Goal: Navigation & Orientation: Find specific page/section

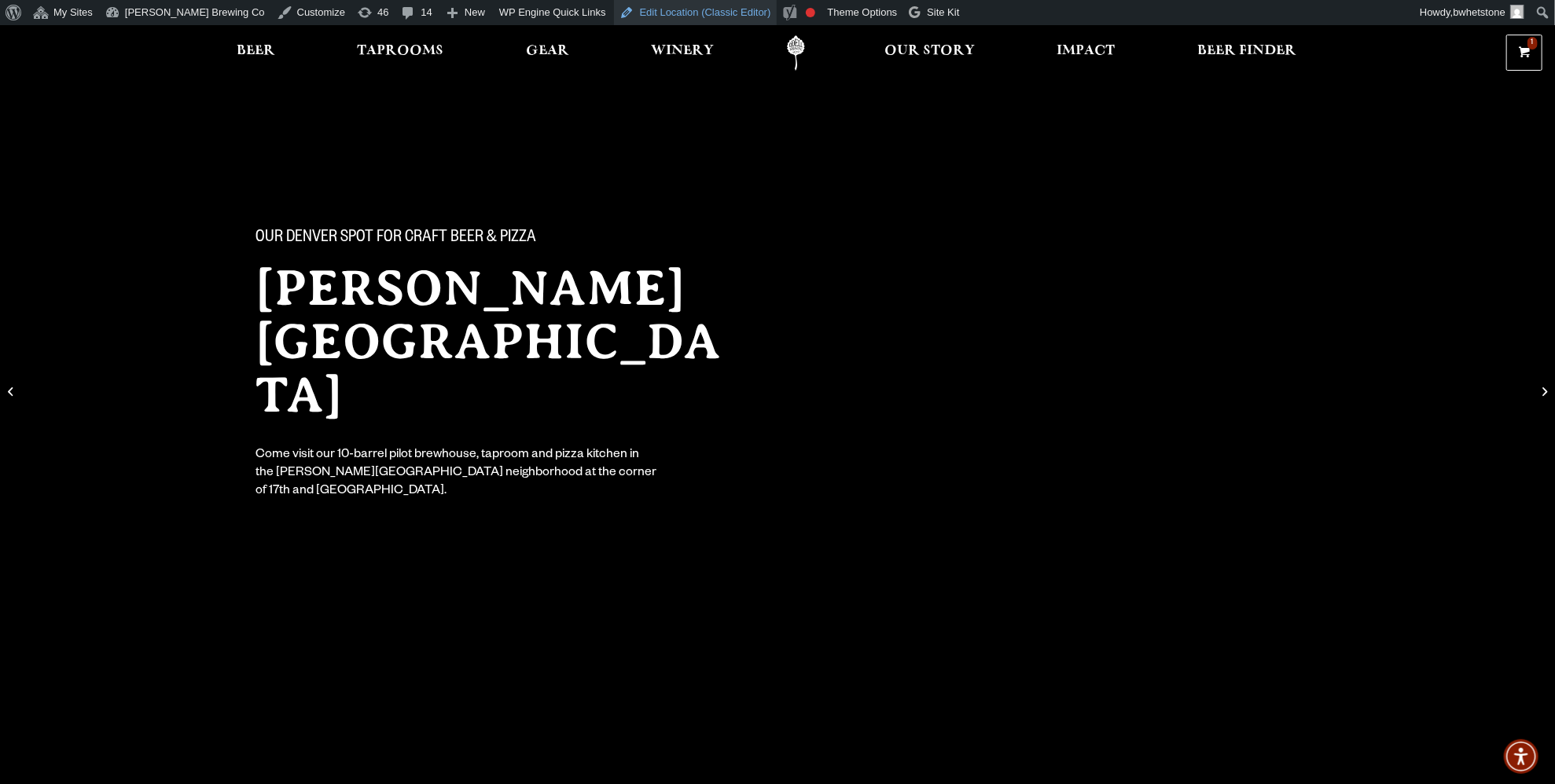
click at [647, 10] on link "Edit Location (Classic Editor)" at bounding box center [696, 12] width 163 height 25
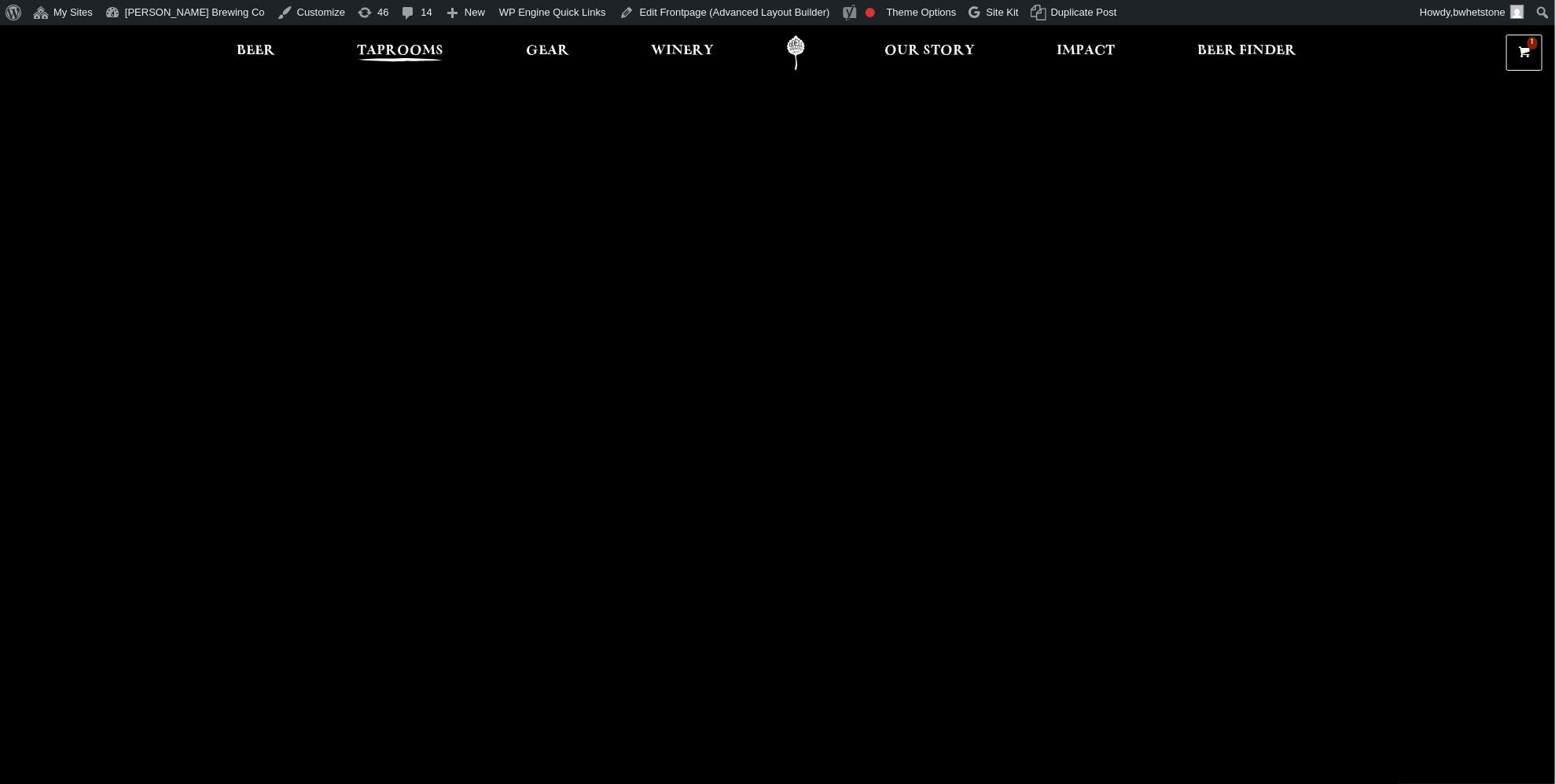
click at [410, 46] on span "Taprooms" at bounding box center [400, 51] width 86 height 13
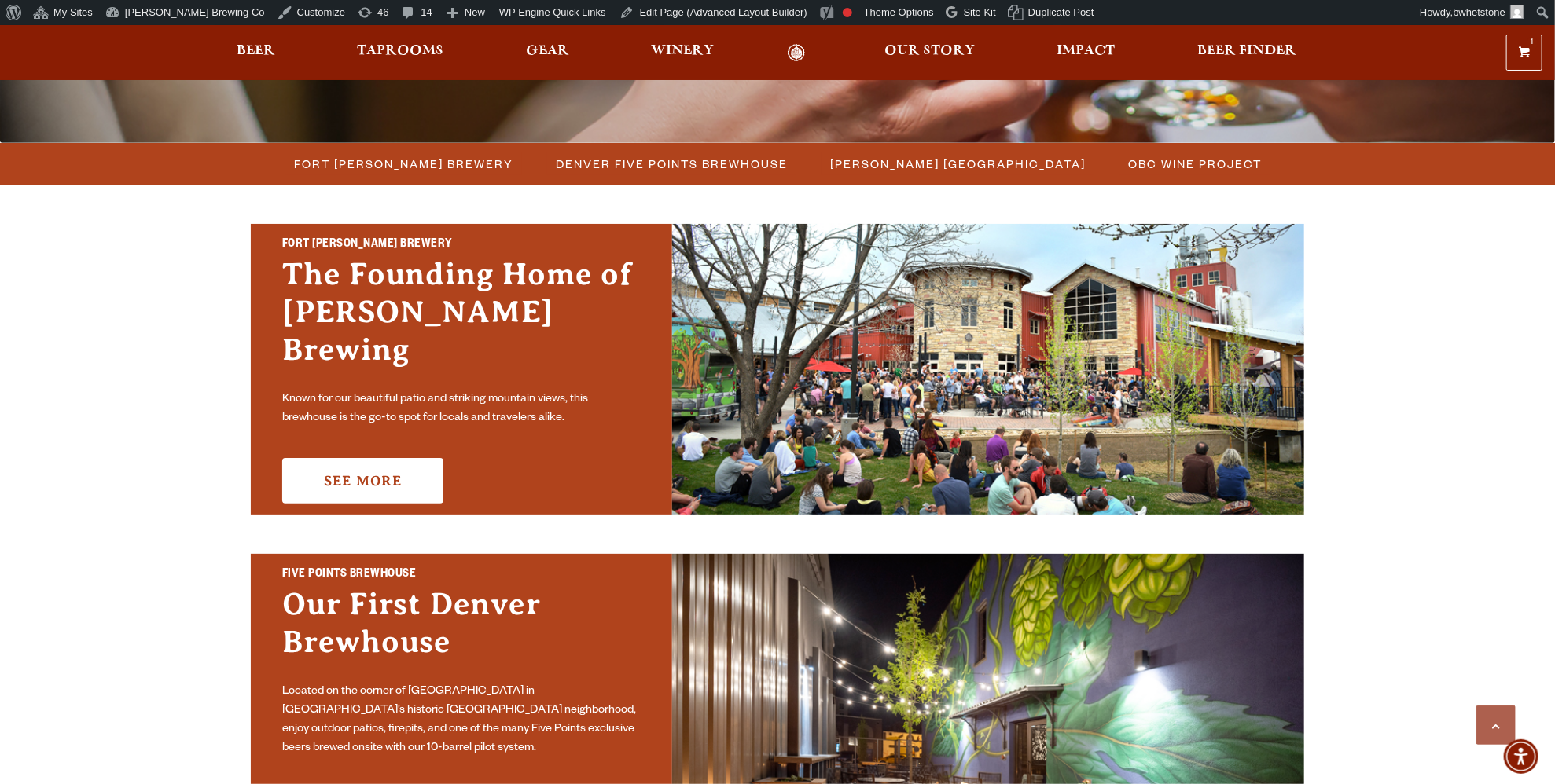
scroll to position [786, 0]
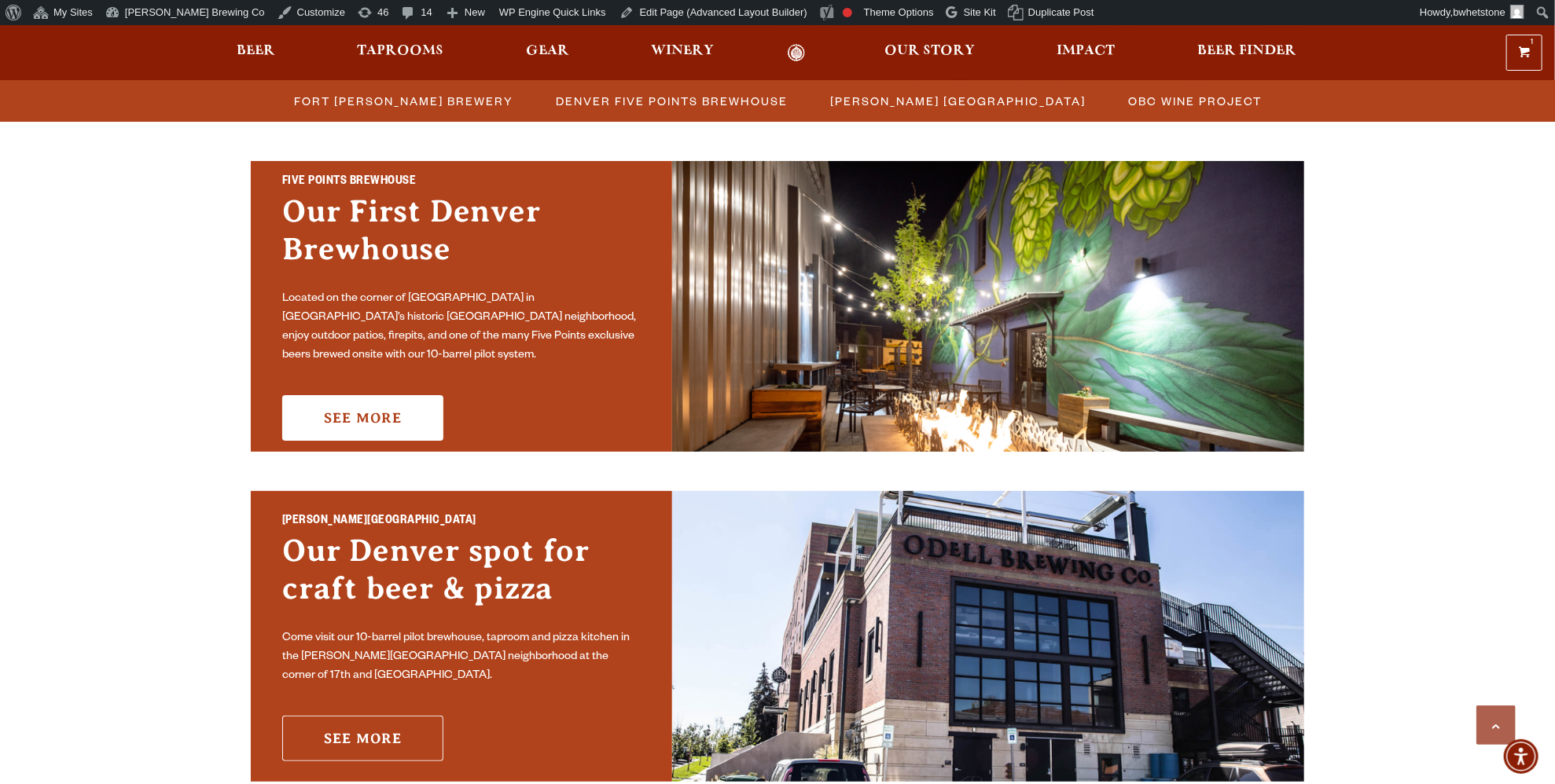
click at [368, 716] on link "See More" at bounding box center [363, 738] width 161 height 46
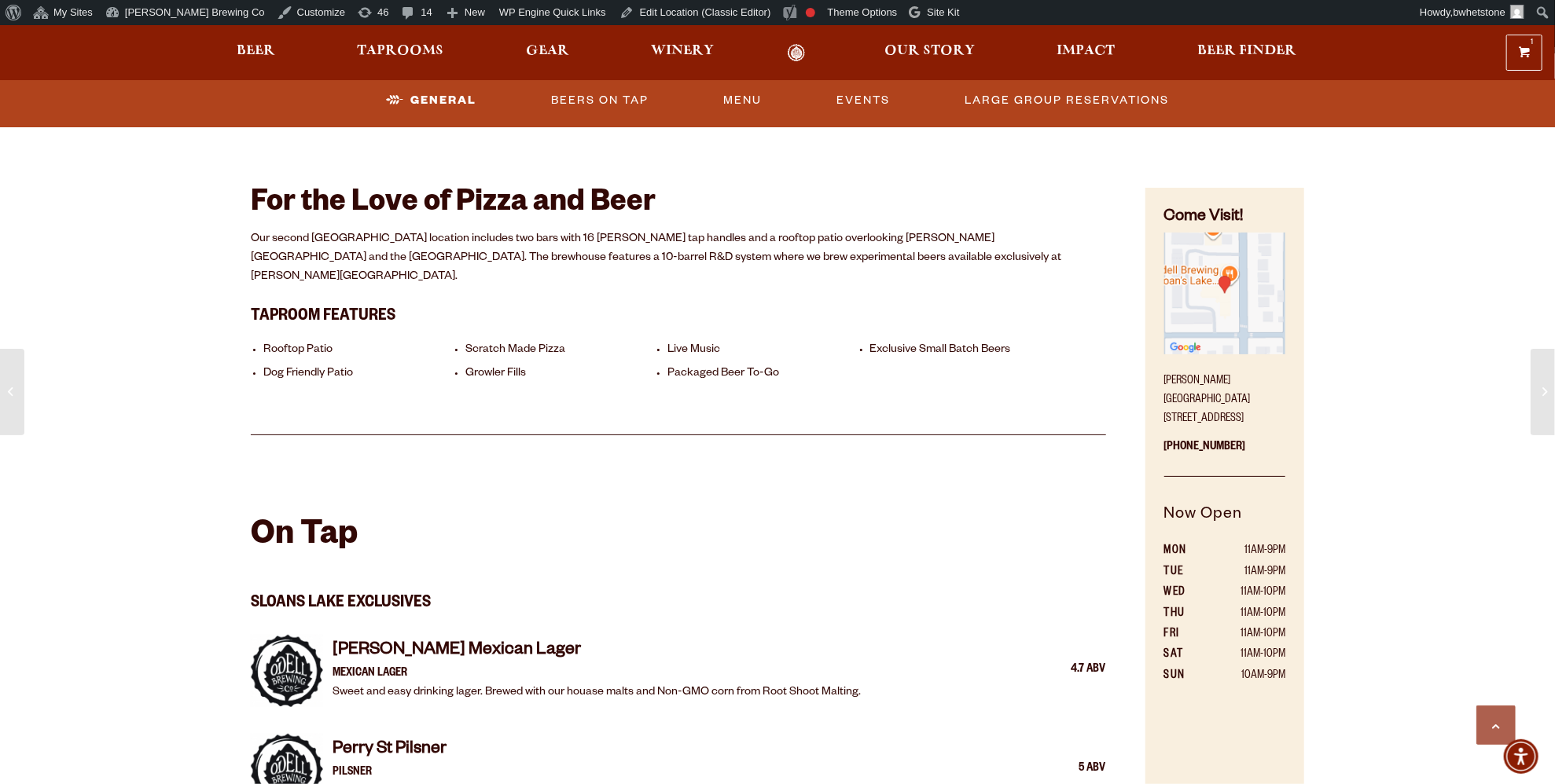
scroll to position [566, 0]
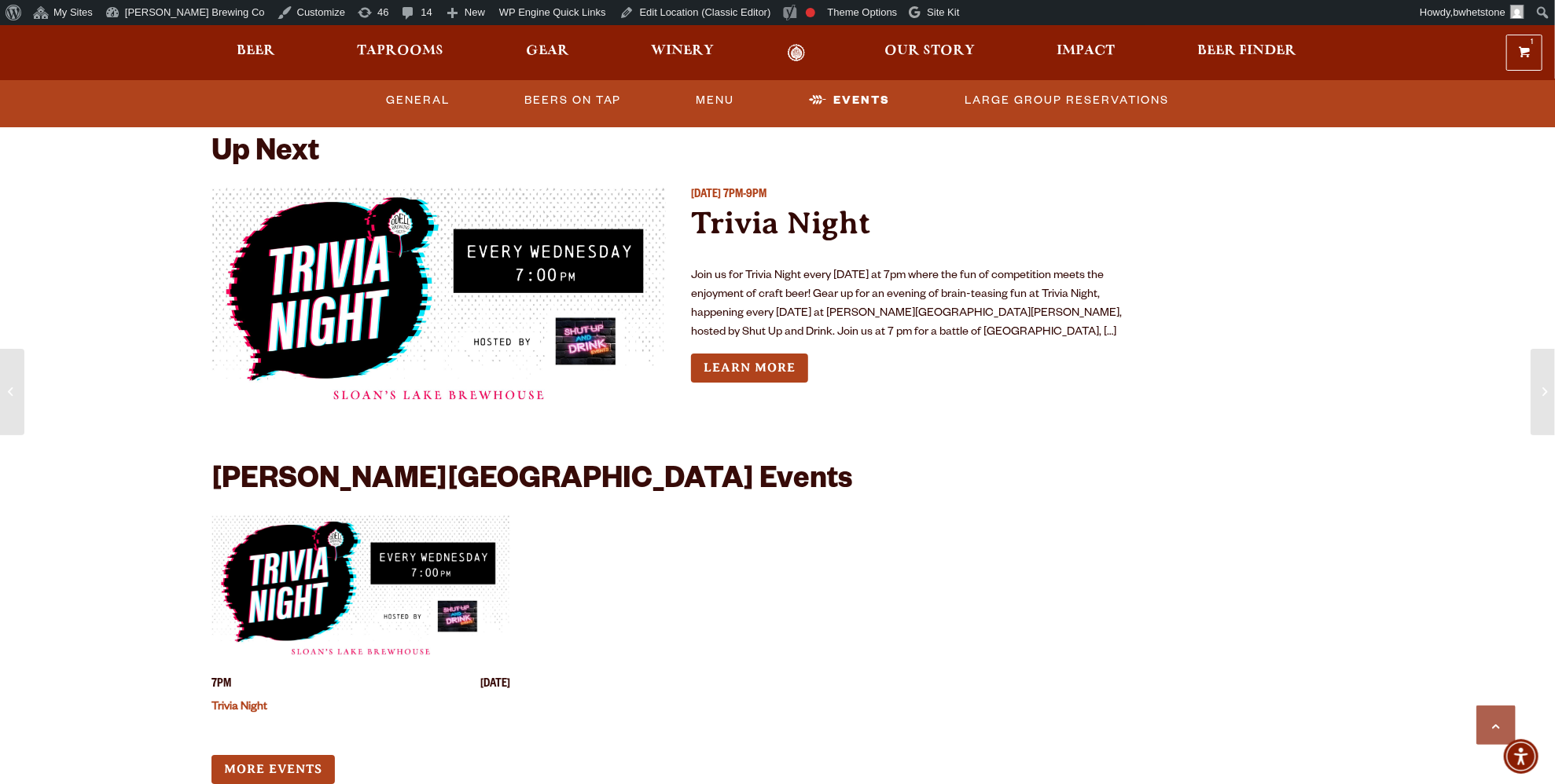
scroll to position [3444, 0]
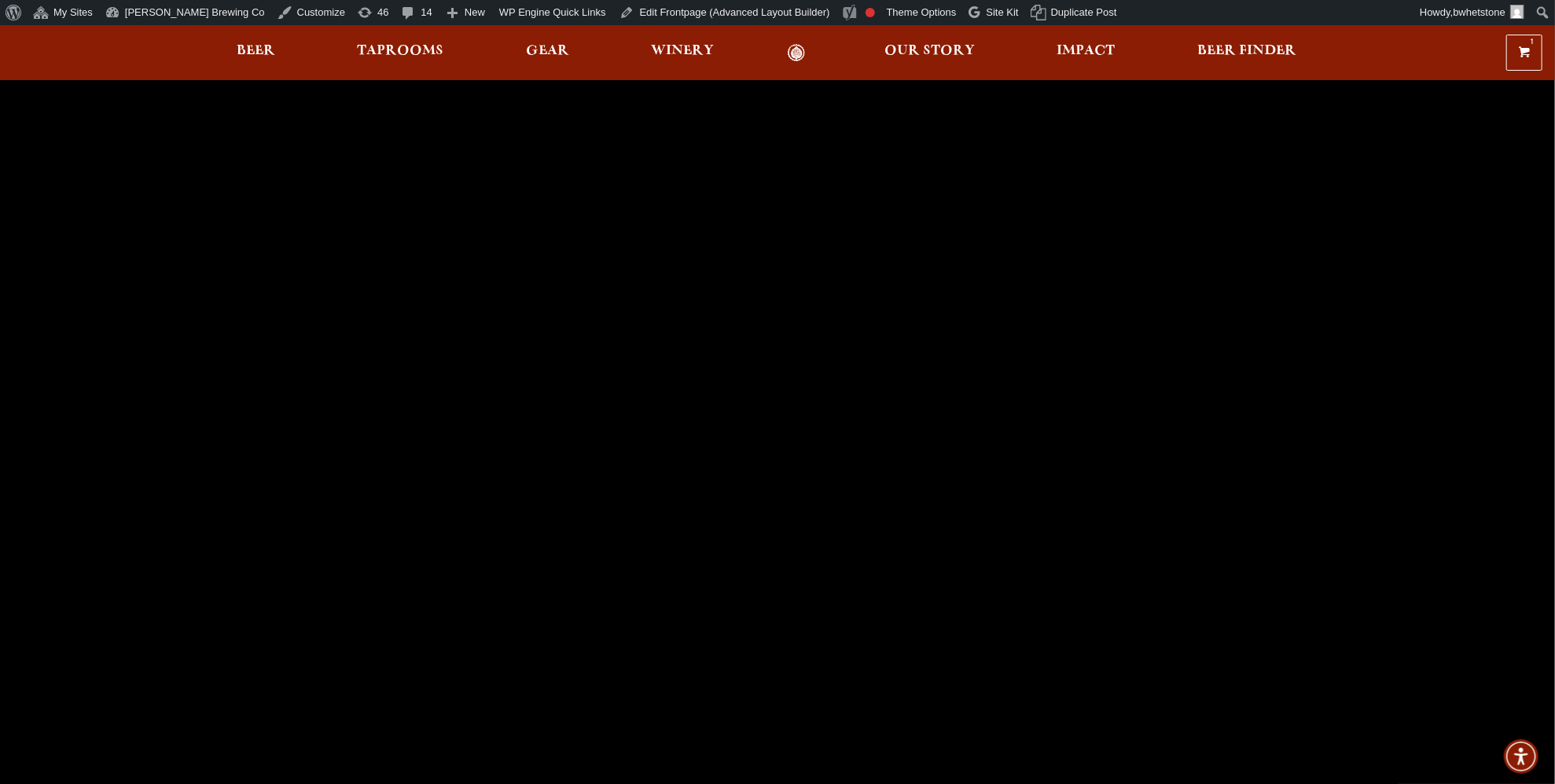
scroll to position [78, 0]
